Goal: Task Accomplishment & Management: Manage account settings

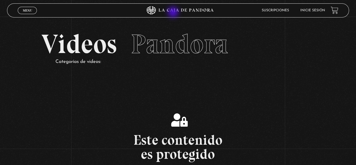
click at [174, 11] on icon at bounding box center [178, 10] width 107 height 8
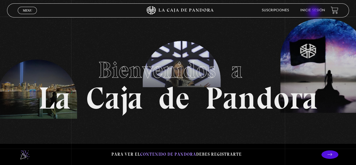
click at [315, 13] on li "Inicie sesión" at bounding box center [312, 10] width 25 height 9
click at [318, 12] on link "Inicie sesión" at bounding box center [312, 10] width 25 height 3
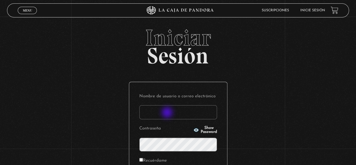
click at [168, 113] on input "Nombre de usuario o correo electrónico" at bounding box center [178, 112] width 78 height 14
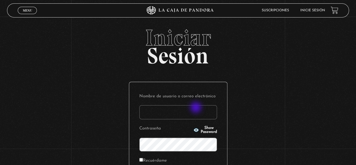
click at [197, 108] on input "Nombre de usuario o correo electrónico" at bounding box center [178, 112] width 78 height 14
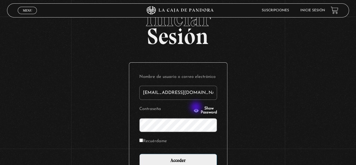
scroll to position [28, 0]
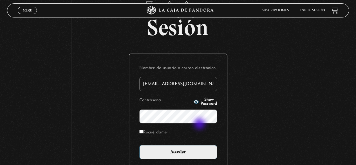
click at [200, 124] on form "Nombre de usuario o correo electrónico estefajauberth@hotmail.com Contraseña Sh…" at bounding box center [178, 111] width 78 height 95
type input "estefajauberth@hotmail.com"
click at [152, 129] on label "Recuérdame" at bounding box center [153, 132] width 28 height 9
click at [143, 130] on input "Recuérdame" at bounding box center [141, 132] width 4 height 4
checkbox input "true"
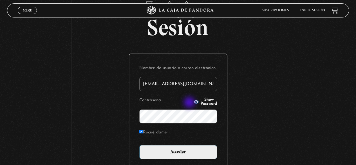
click at [189, 104] on p "Contraseña Show Password" at bounding box center [178, 109] width 78 height 27
click at [194, 103] on icon "button" at bounding box center [196, 102] width 5 height 4
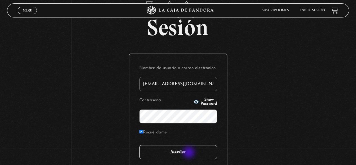
click at [189, 154] on input "Acceder" at bounding box center [178, 152] width 78 height 14
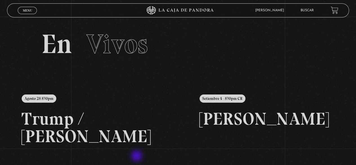
scroll to position [28, 0]
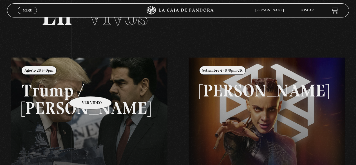
click at [83, 88] on link at bounding box center [189, 139] width 356 height 165
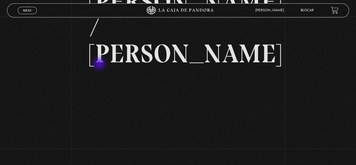
scroll to position [56, 0]
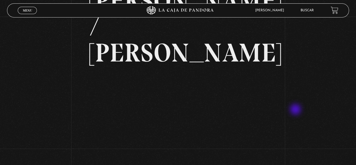
click at [296, 110] on div "Volver [DATE] 830pm [PERSON_NAME] / [GEOGRAPHIC_DATA]" at bounding box center [178, 72] width 356 height 225
